Goal: Obtain resource: Obtain resource

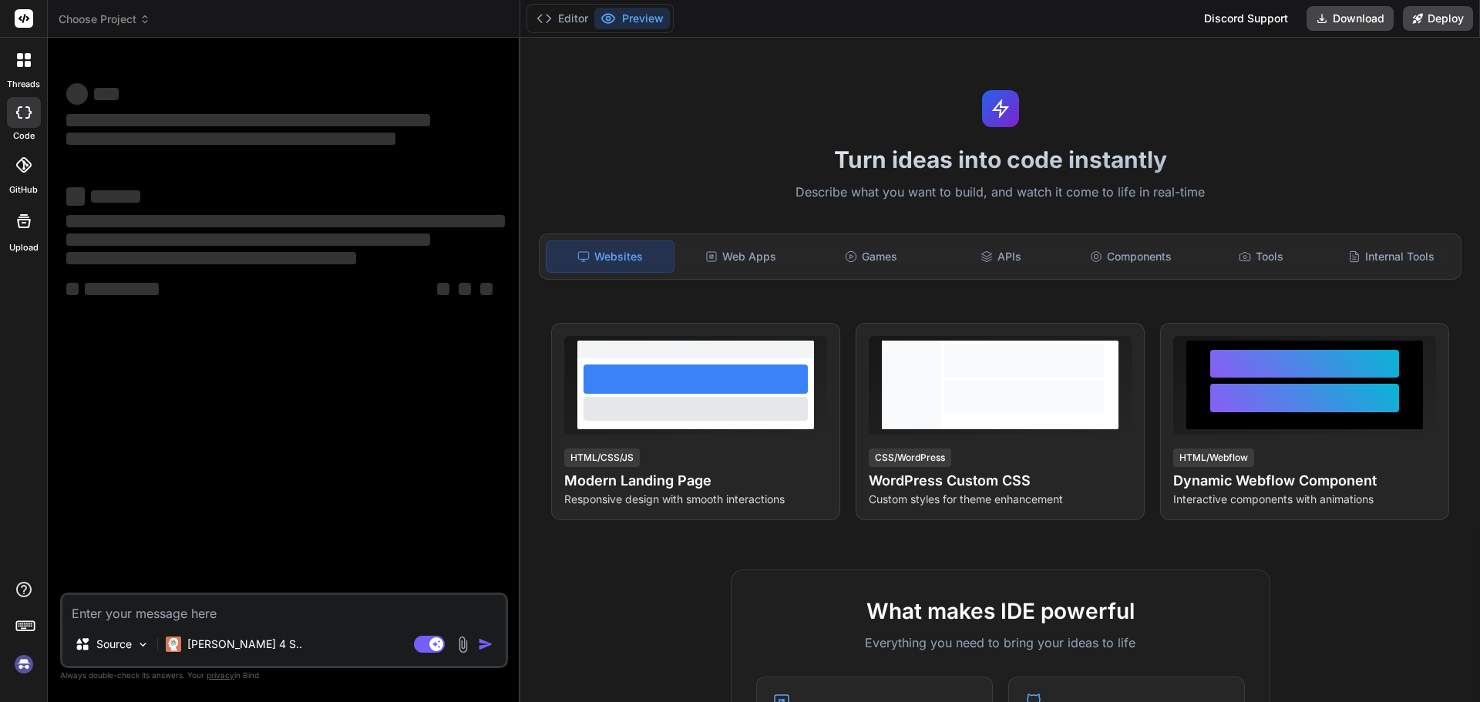
type textarea "x"
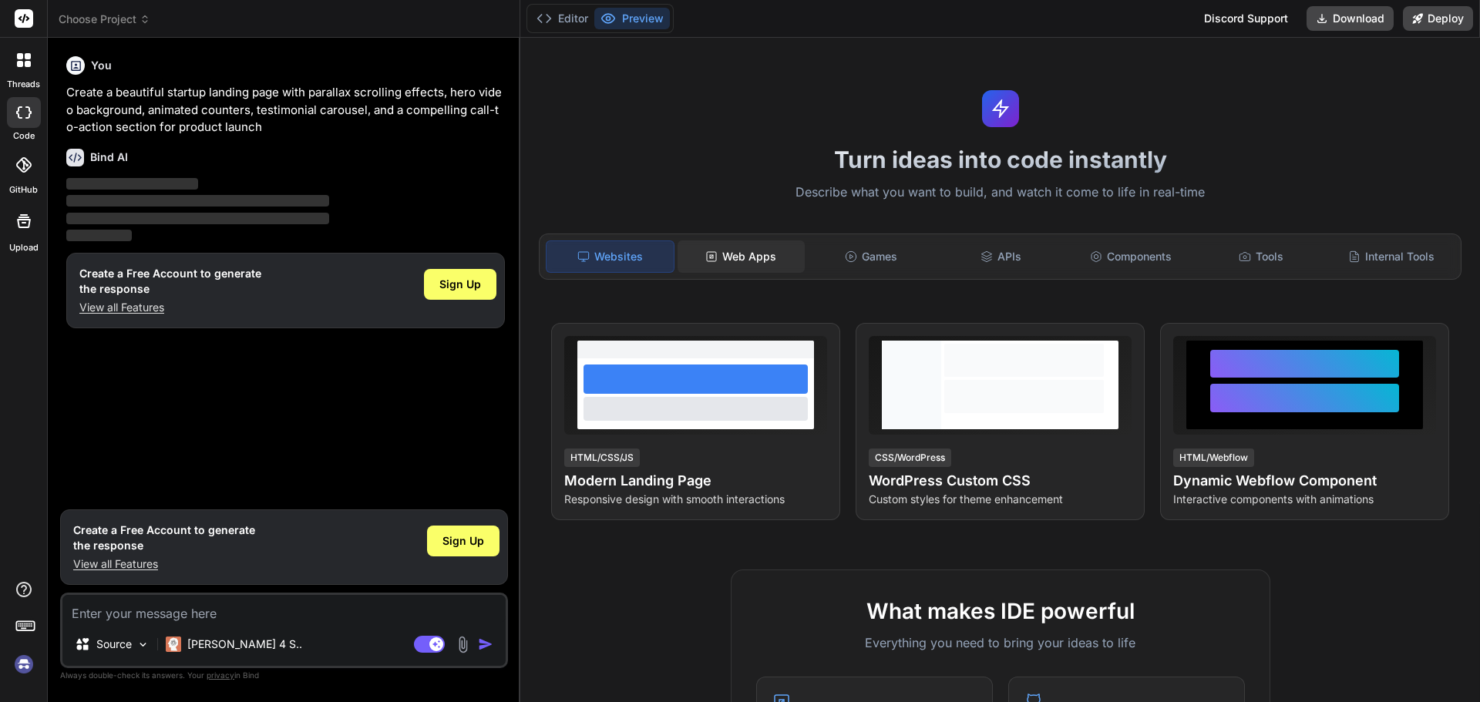
click at [774, 248] on div "Web Apps" at bounding box center [740, 256] width 127 height 32
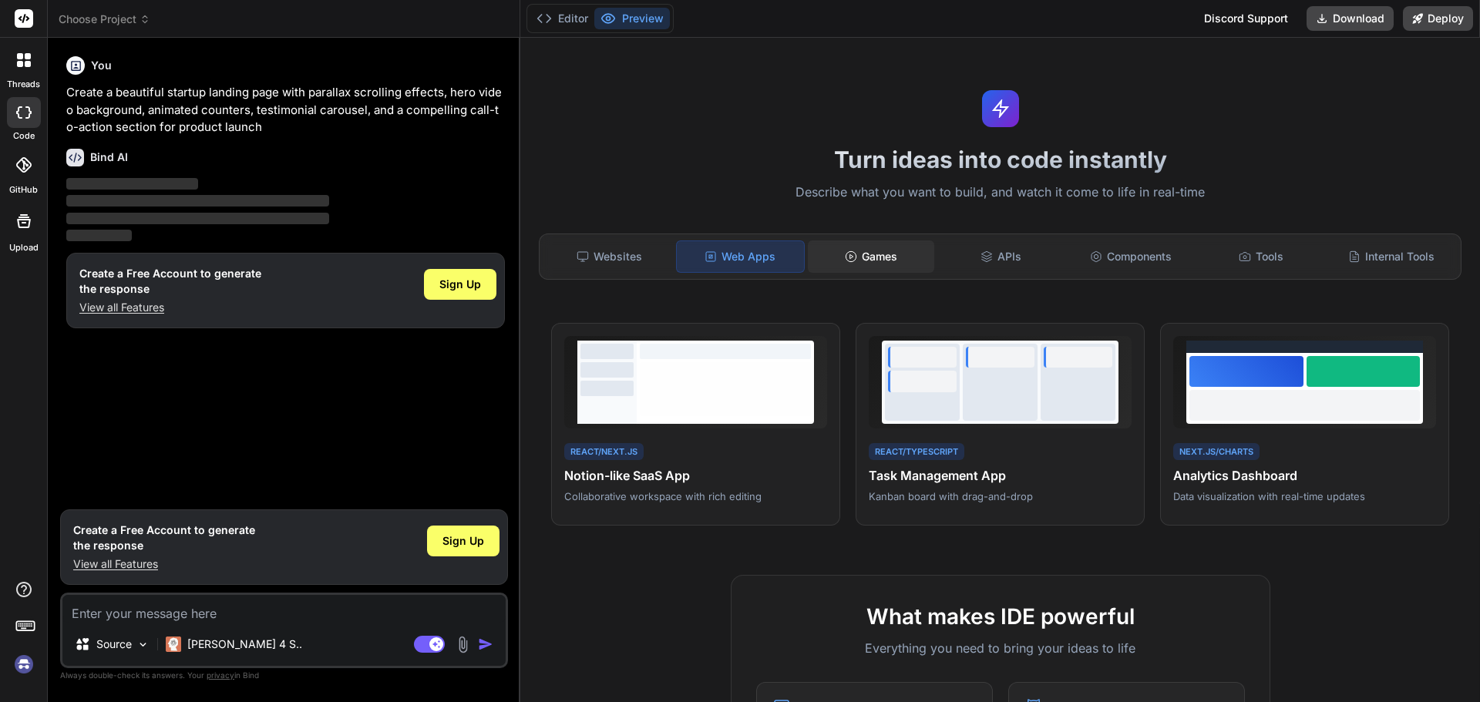
click at [876, 250] on div "Games" at bounding box center [871, 256] width 127 height 32
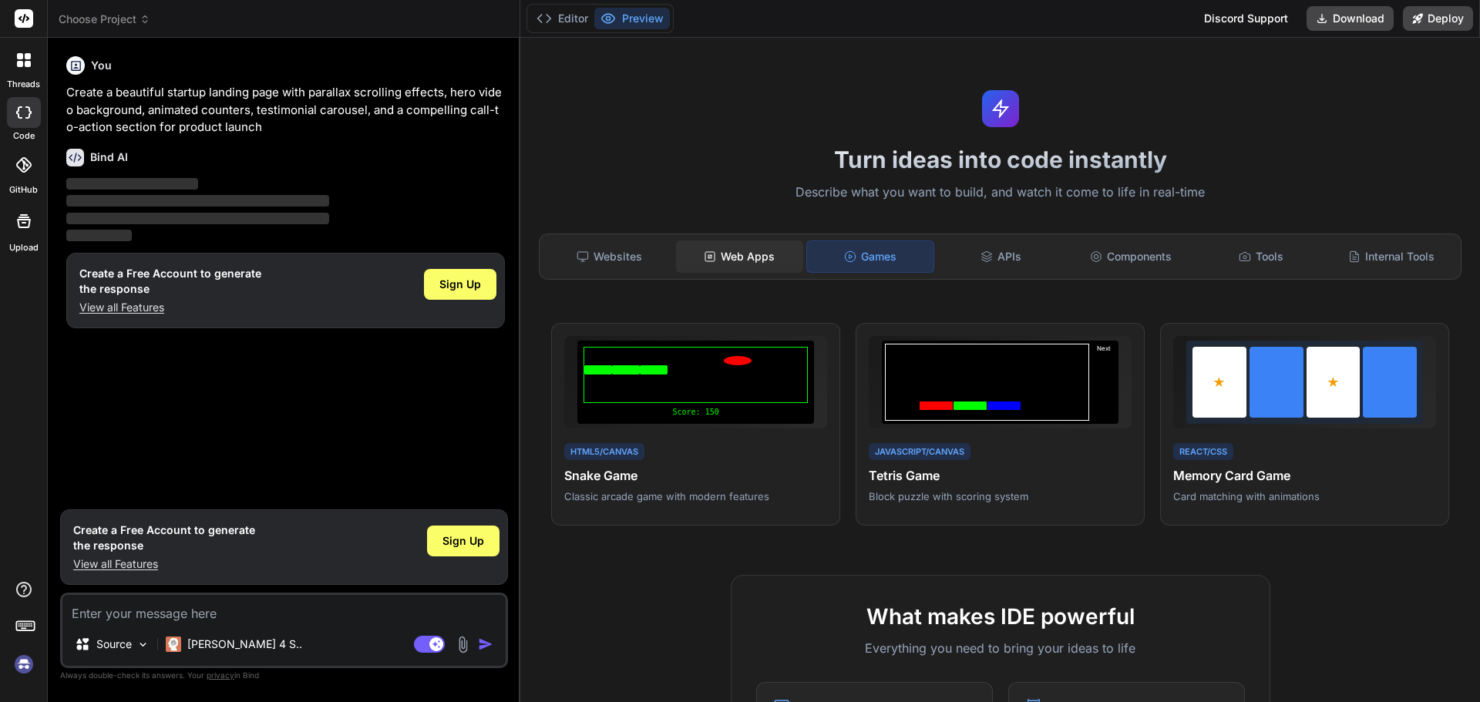
click at [757, 247] on div "Web Apps" at bounding box center [739, 256] width 127 height 32
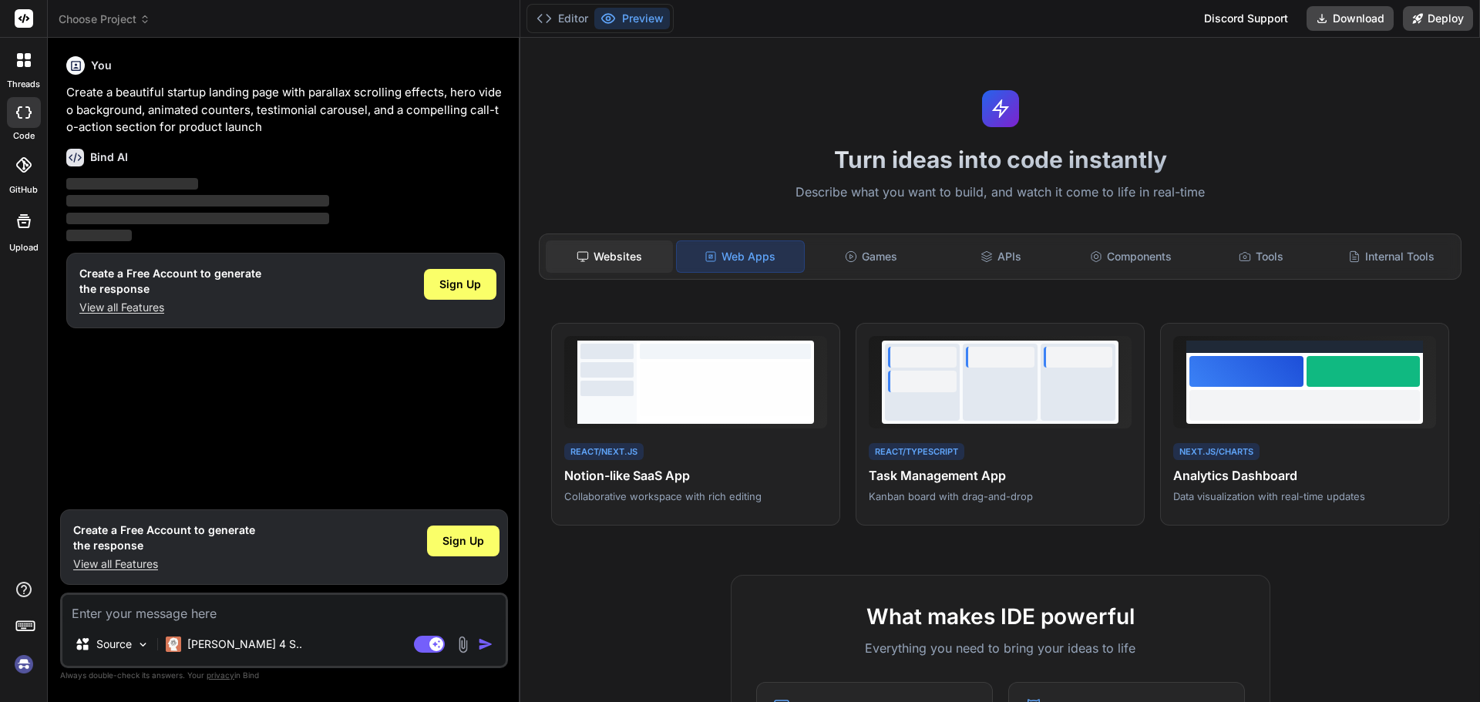
click at [606, 250] on div "Websites" at bounding box center [609, 256] width 127 height 32
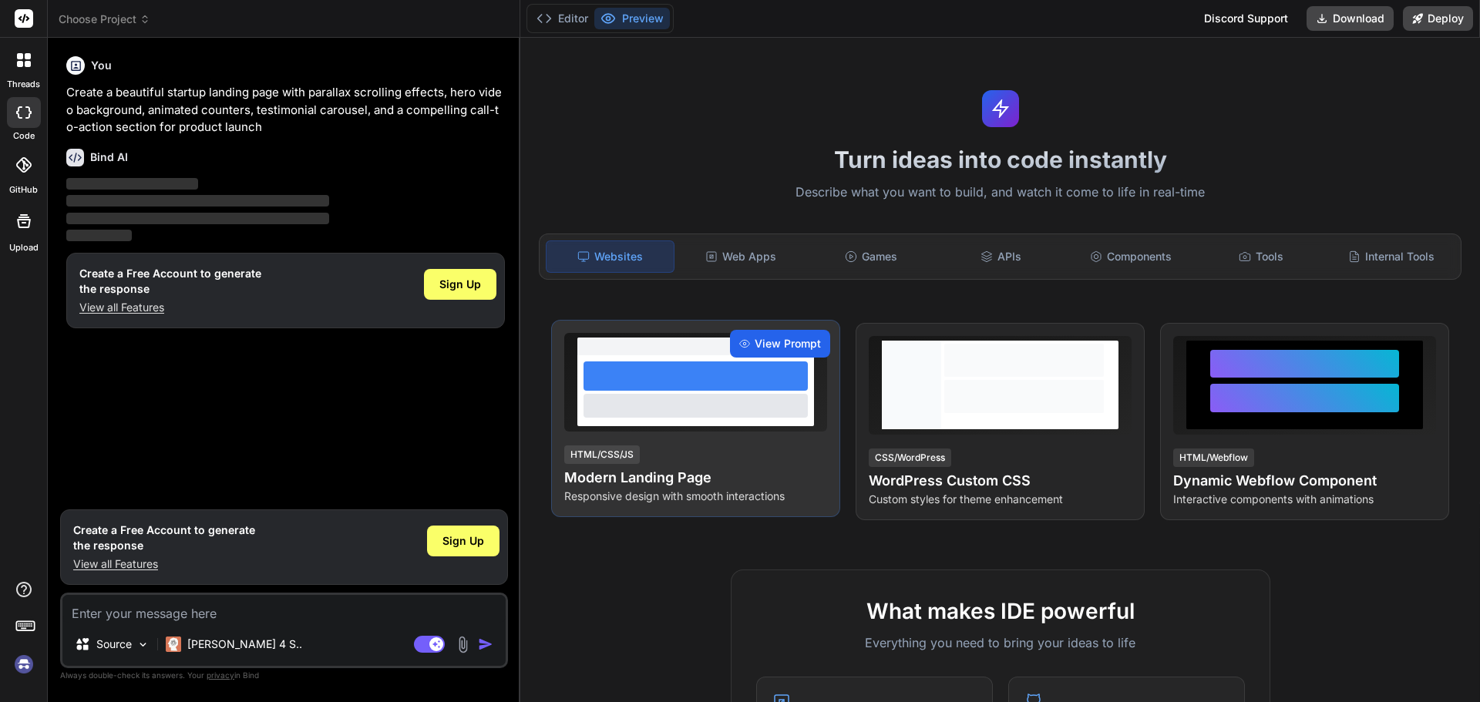
click at [790, 344] on span "View Prompt" at bounding box center [787, 343] width 66 height 15
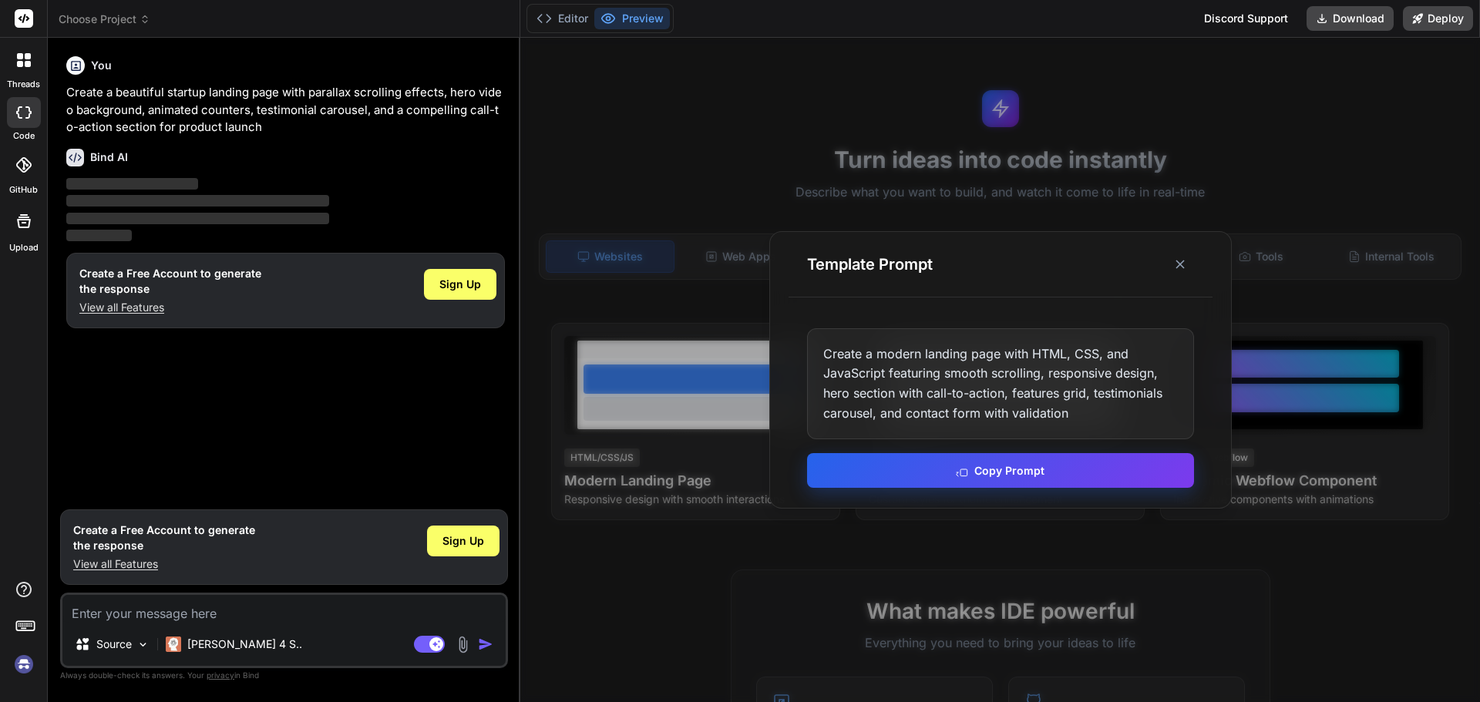
click at [982, 467] on button "Copy Prompt" at bounding box center [1000, 470] width 387 height 35
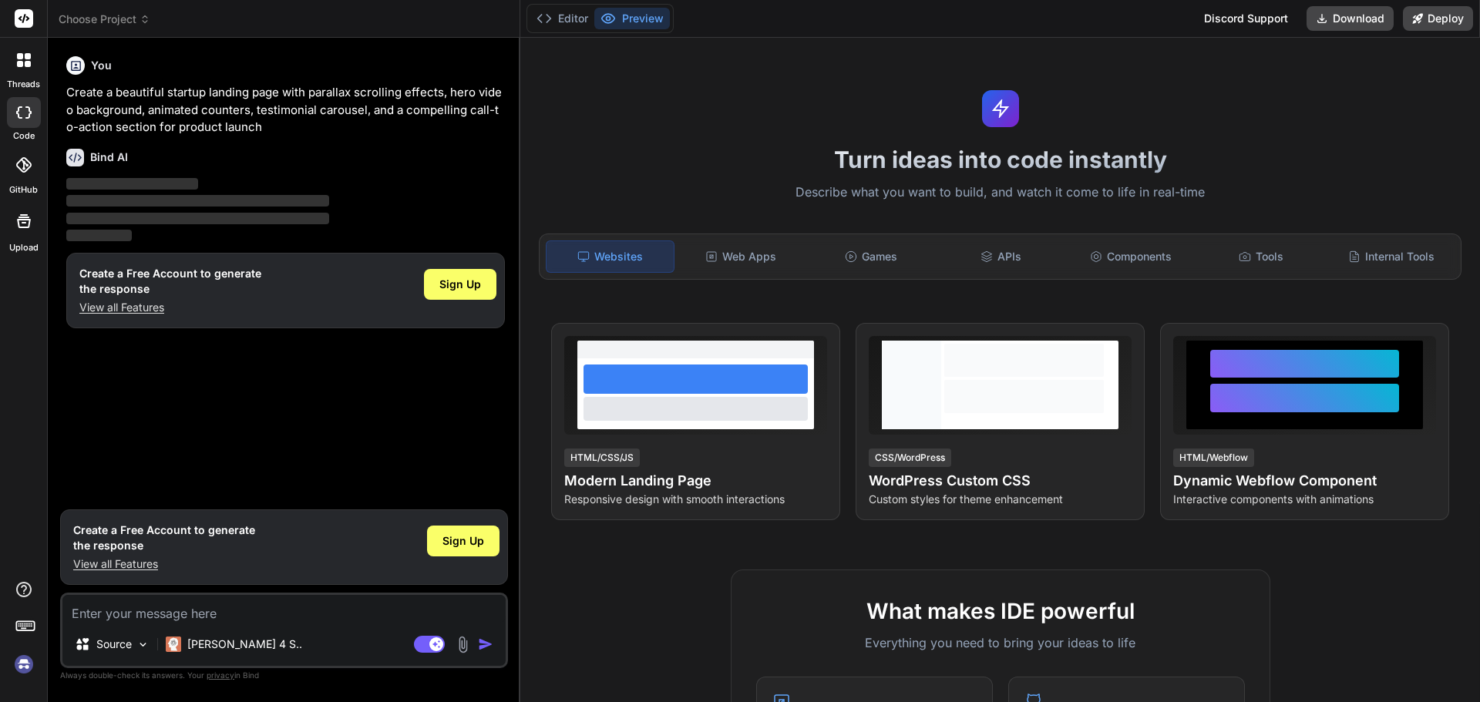
click at [24, 167] on icon at bounding box center [22, 164] width 15 height 15
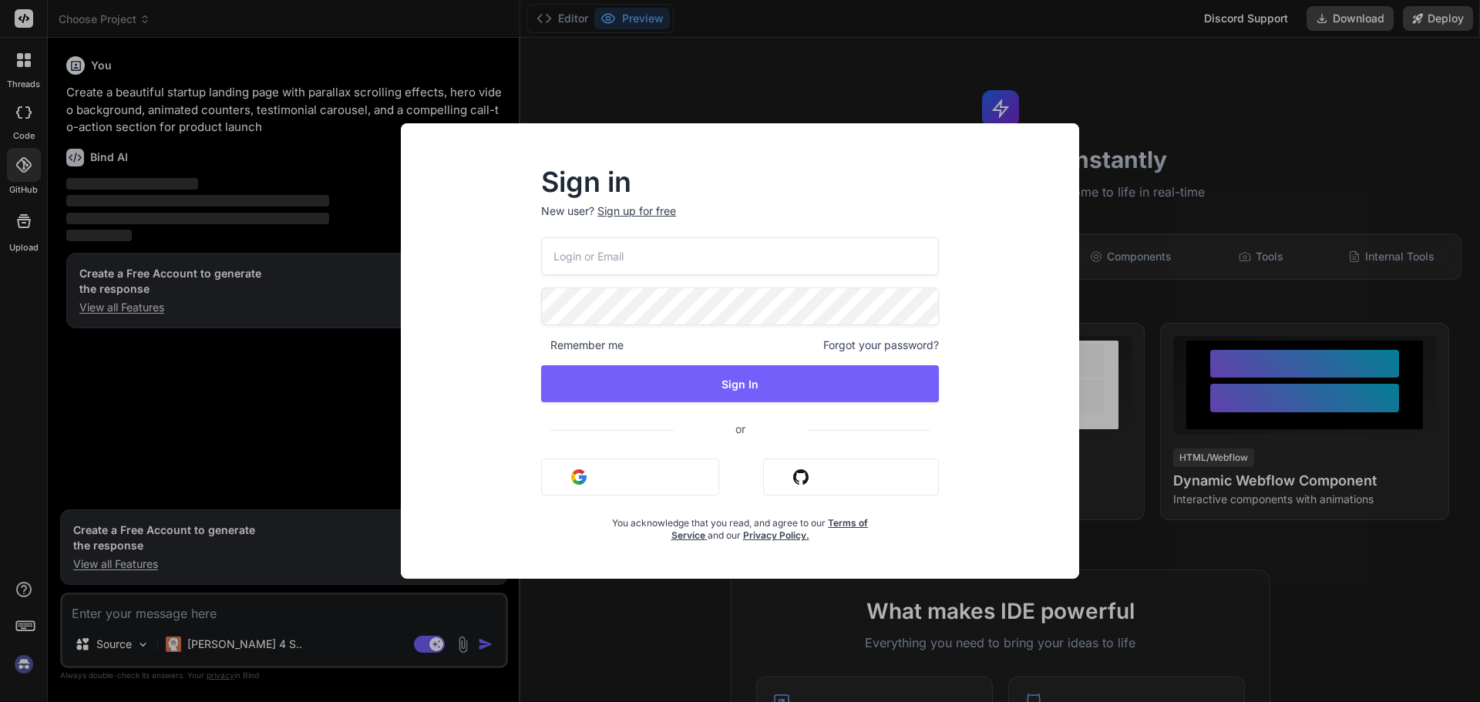
click at [24, 167] on div "Sign in New user? Sign up for free Remember me Forgot your password? Sign In or…" at bounding box center [740, 351] width 1480 height 702
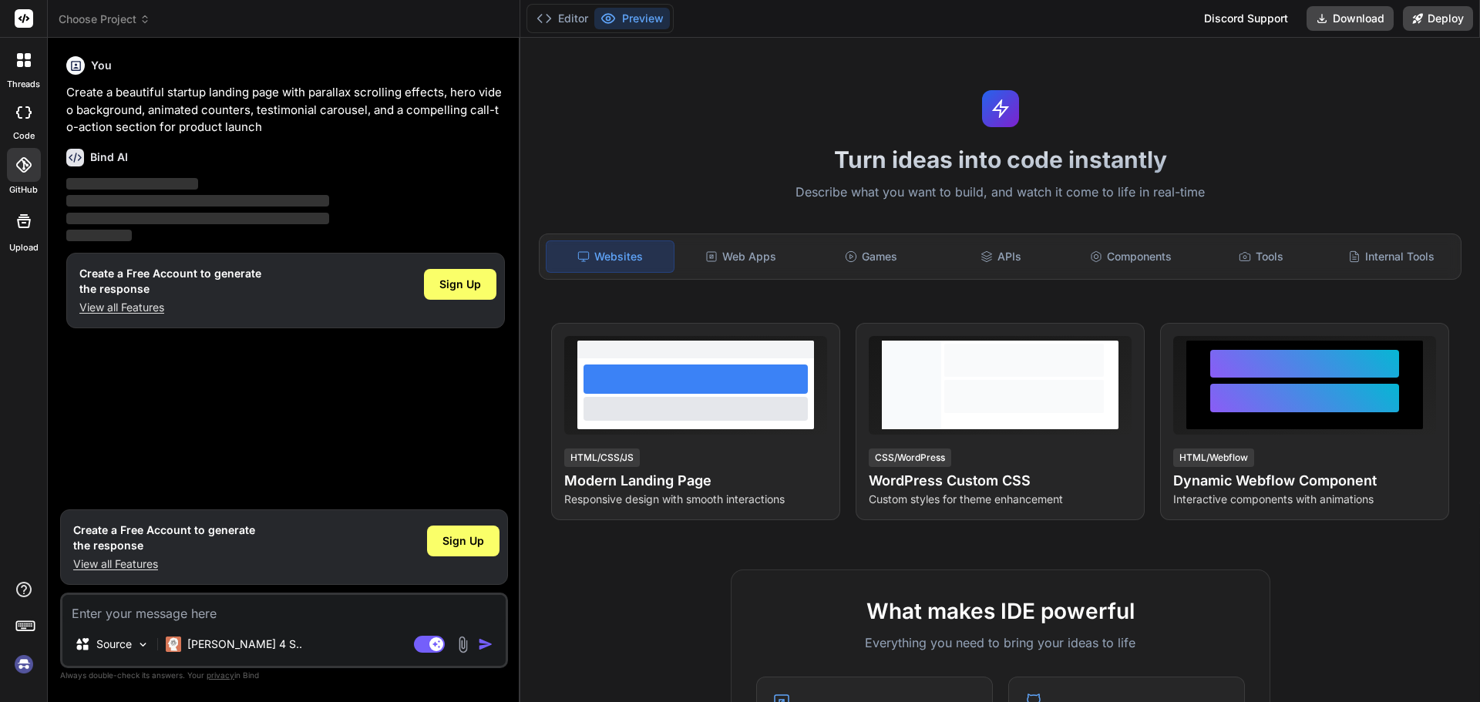
click at [19, 203] on div at bounding box center [23, 221] width 37 height 37
